Goal: Navigation & Orientation: Find specific page/section

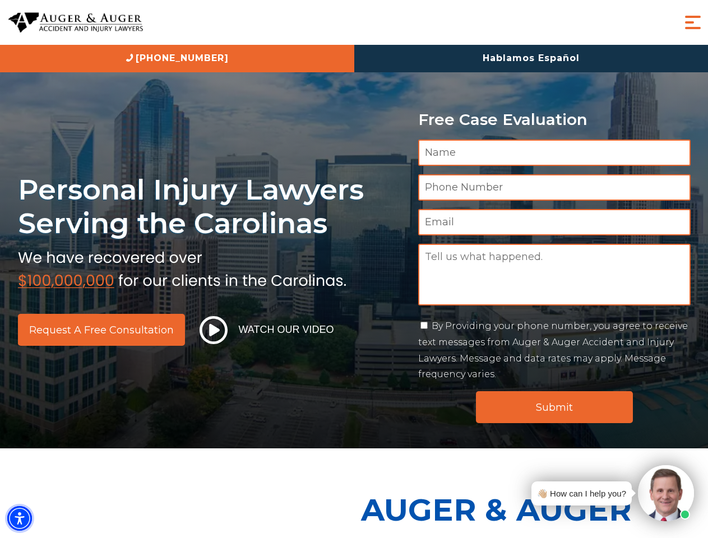
click at [20, 518] on img "Accessibility Menu" at bounding box center [19, 518] width 25 height 25
